Goal: Find specific page/section: Find specific page/section

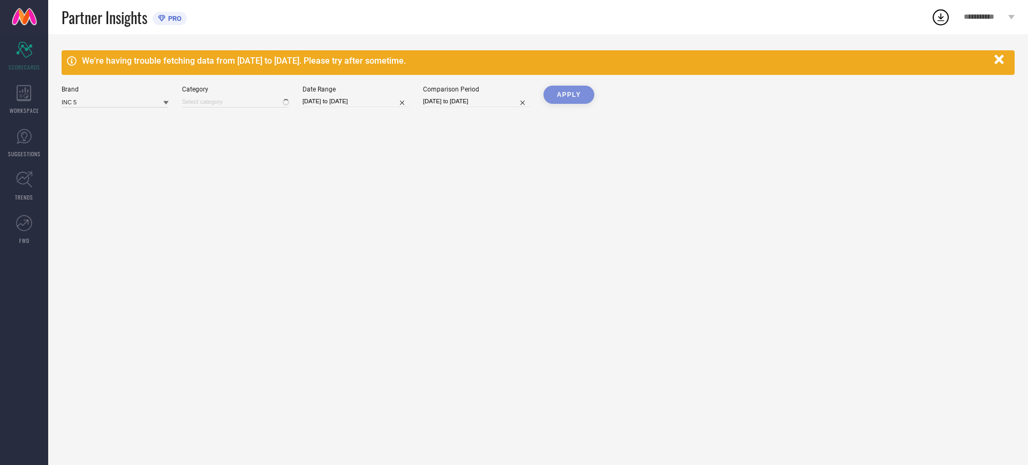
type input "All"
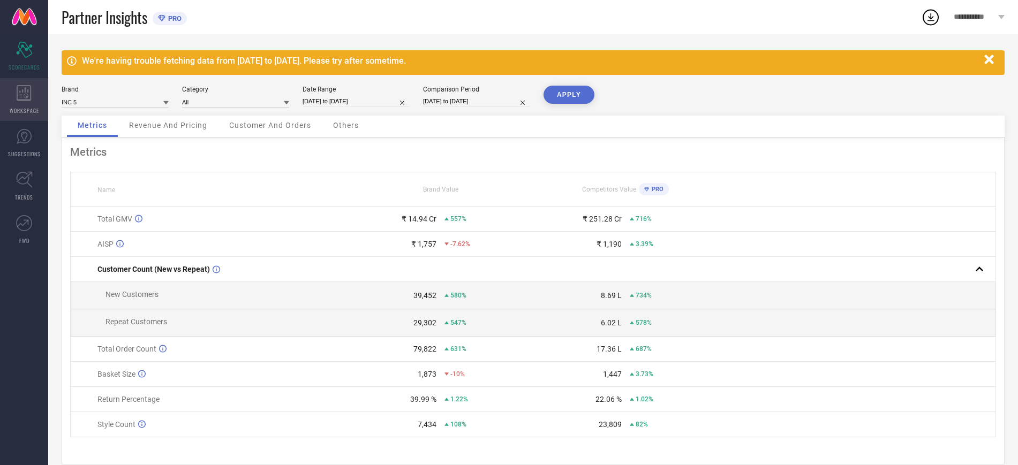
click at [21, 95] on icon at bounding box center [24, 93] width 14 height 16
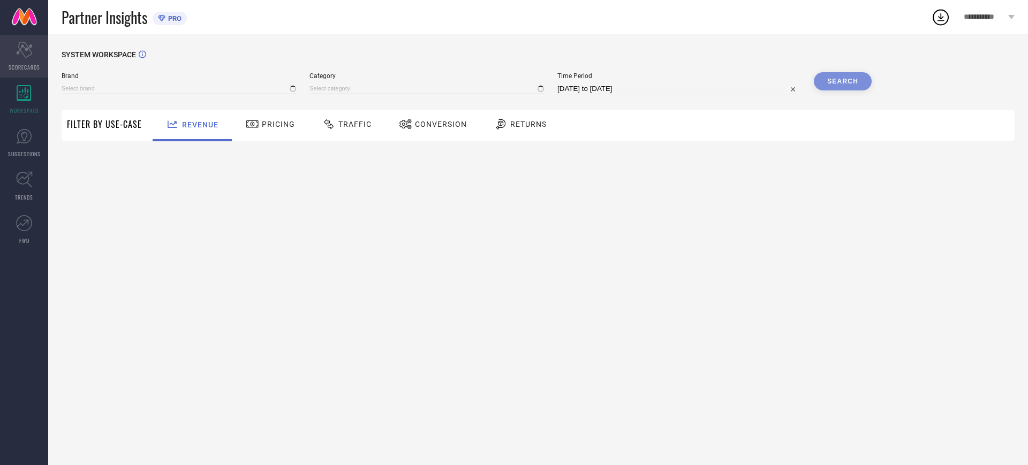
click at [24, 72] on div "Scorecard SCORECARDS" at bounding box center [24, 56] width 48 height 43
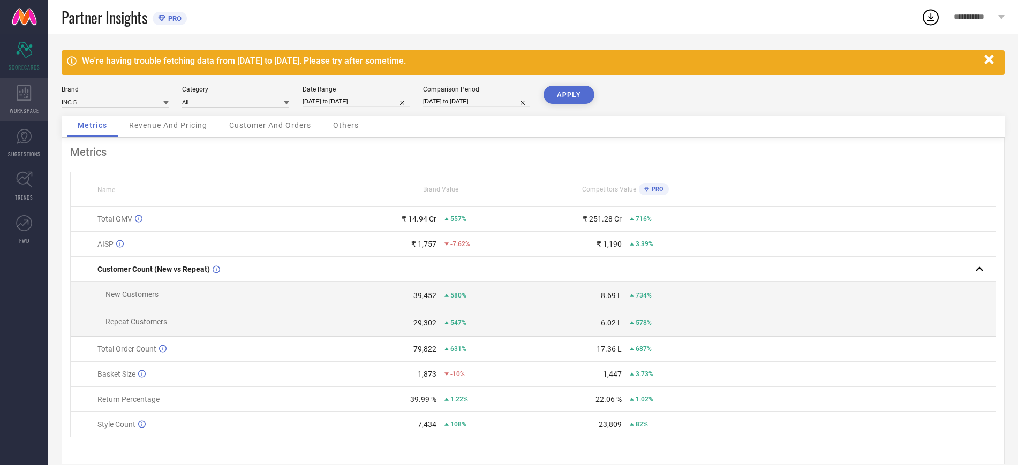
click at [37, 108] on span "WORKSPACE" at bounding box center [24, 111] width 29 height 8
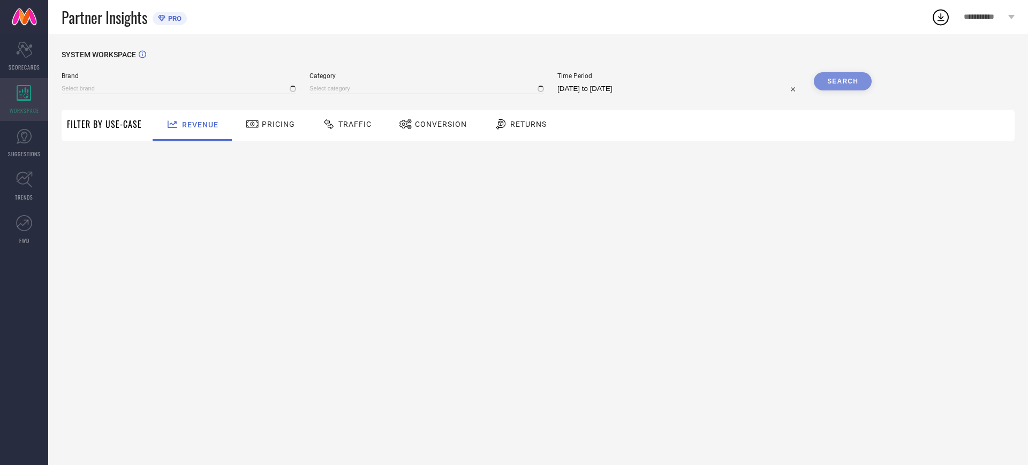
type input "ATESBER"
type input "All"
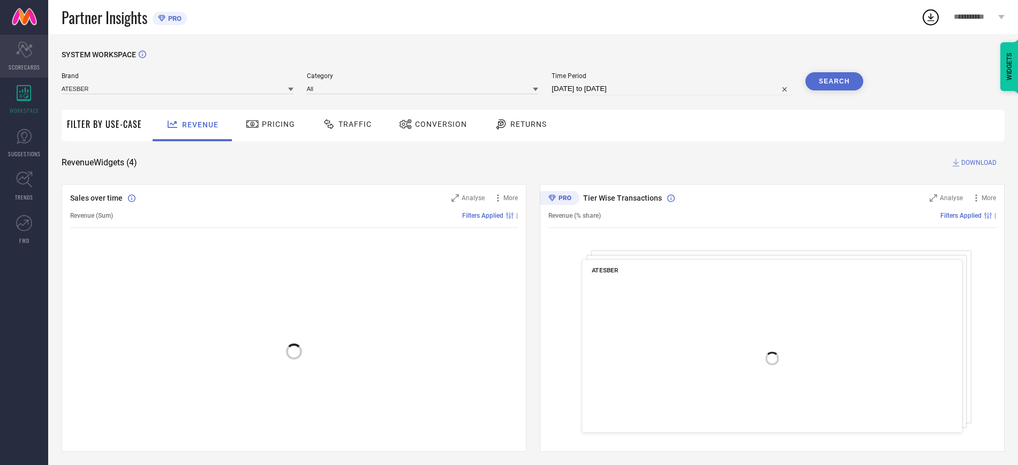
click at [34, 58] on div "Scorecard SCORECARDS" at bounding box center [24, 56] width 48 height 43
